Goal: Transaction & Acquisition: Subscribe to service/newsletter

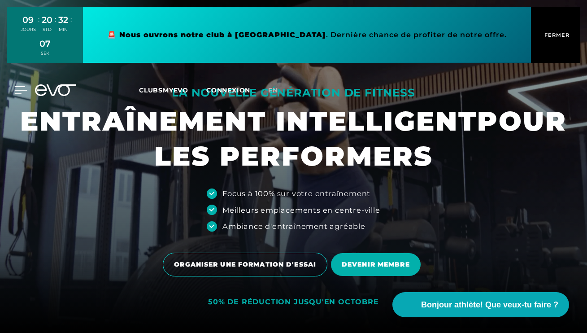
click at [17, 87] on icon at bounding box center [20, 90] width 13 height 8
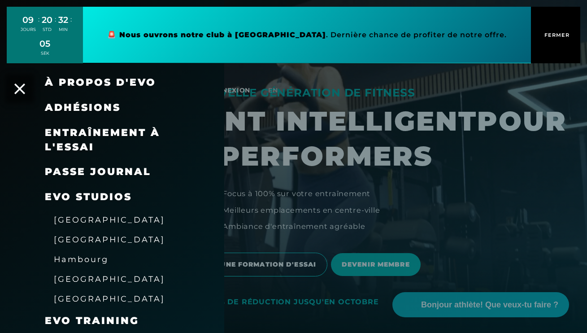
click at [80, 107] on span "ADHÉSIONS" at bounding box center [83, 107] width 76 height 12
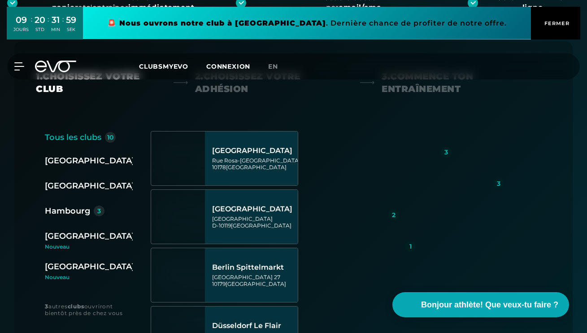
scroll to position [205, 0]
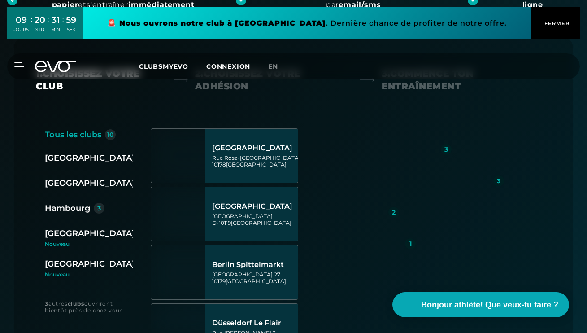
click at [67, 237] on div "[GEOGRAPHIC_DATA]" at bounding box center [90, 233] width 90 height 13
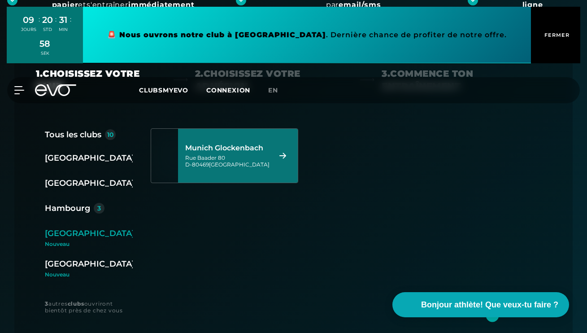
click at [249, 142] on div "Munich Glockenbach [STREET_ADDRESS]" at bounding box center [227, 155] width 84 height 39
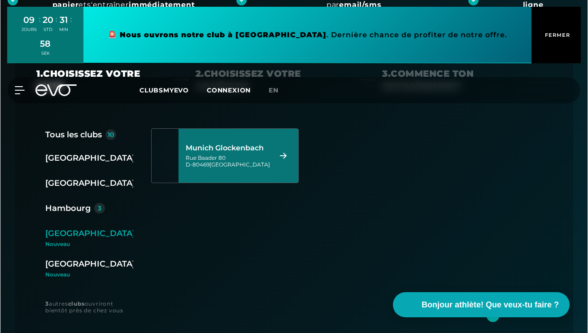
scroll to position [0, 0]
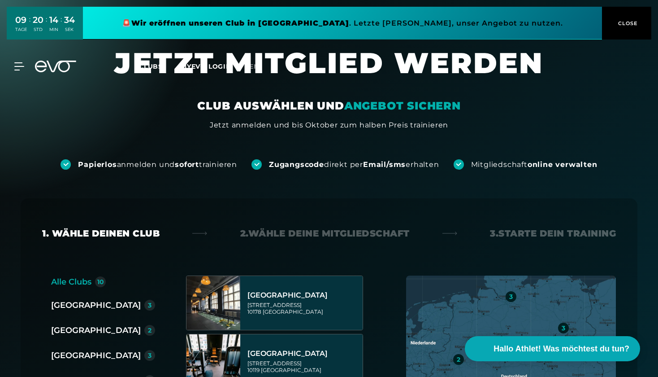
click at [194, 2] on div "09 TAGE : 20 STD : 14 MIN : 34 SEK 🚨 Wir eröffnen unseren Club in Ottensen . Le…" at bounding box center [329, 23] width 658 height 46
